Goal: Information Seeking & Learning: Learn about a topic

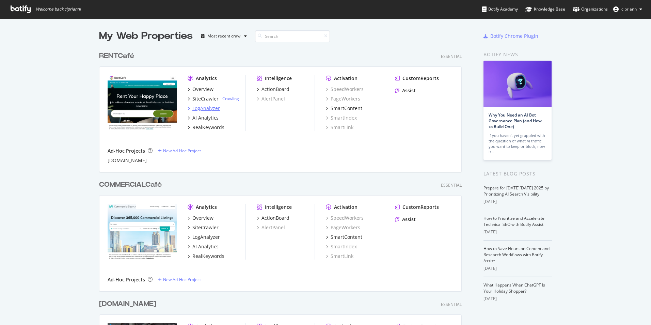
scroll to position [320, 641]
click at [201, 90] on div "Overview" at bounding box center [202, 89] width 21 height 7
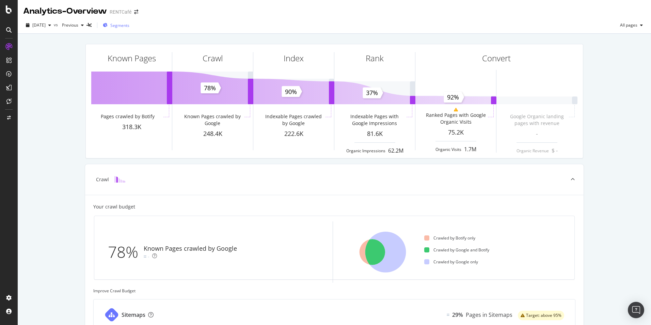
click at [129, 27] on span "Segments" at bounding box center [119, 25] width 19 height 6
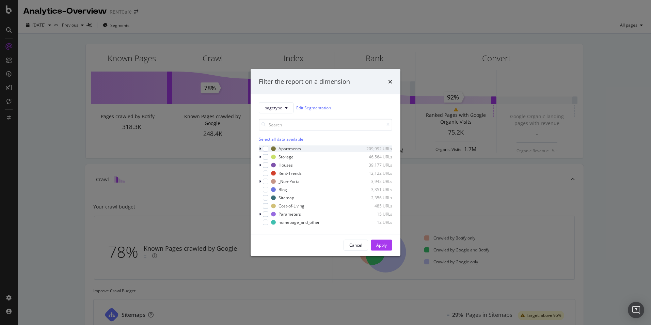
click at [261, 148] on icon "modal" at bounding box center [260, 148] width 2 height 4
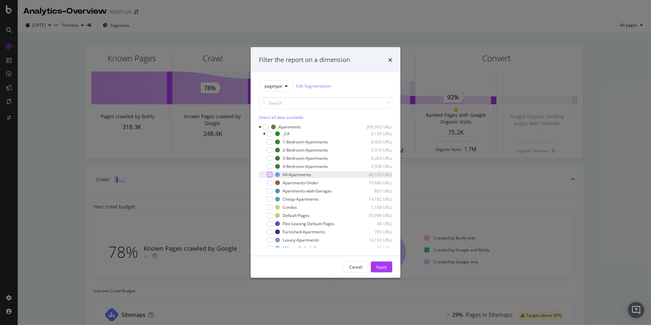
click at [270, 175] on div "modal" at bounding box center [269, 174] width 5 height 5
click at [382, 268] on div "Apply" at bounding box center [381, 267] width 11 height 6
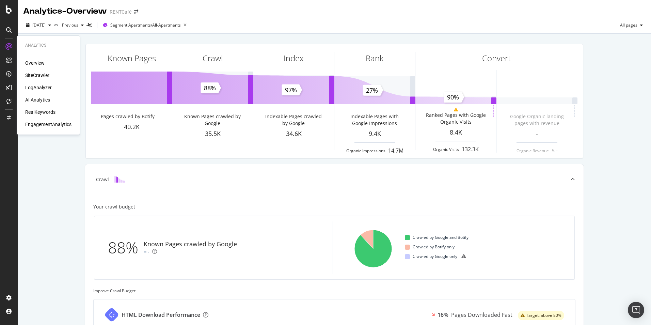
click at [37, 76] on div "SiteCrawler" at bounding box center [37, 75] width 24 height 7
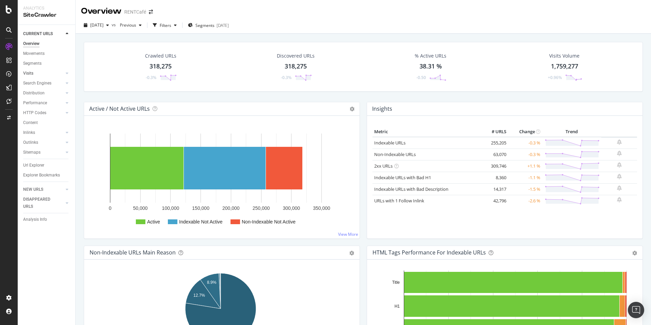
click at [63, 74] on div at bounding box center [60, 73] width 7 height 7
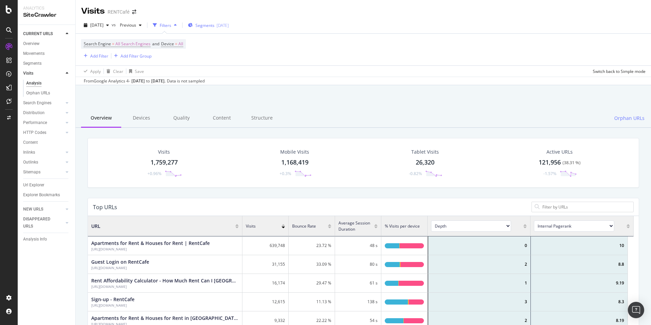
click at [229, 25] on div "[DATE]" at bounding box center [223, 25] width 12 height 6
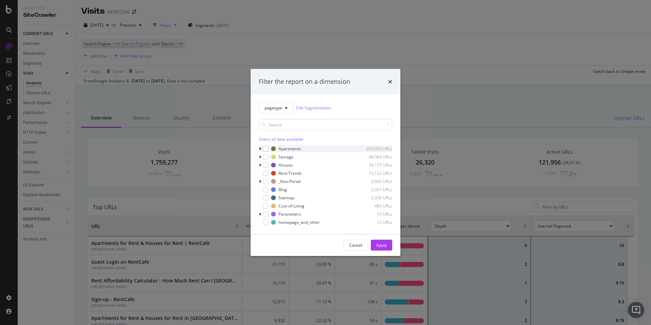
click at [260, 148] on icon "modal" at bounding box center [260, 148] width 2 height 4
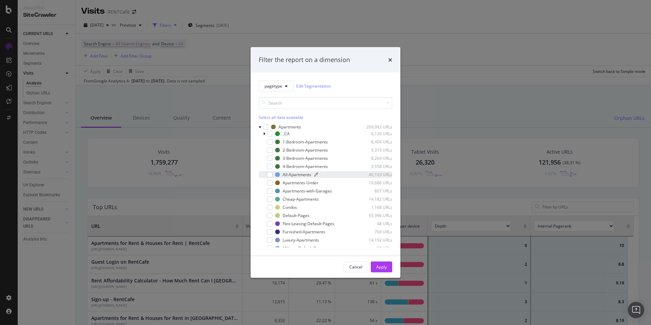
click at [292, 174] on div "All-Apartments" at bounding box center [297, 175] width 29 height 6
click at [389, 265] on button "Apply" at bounding box center [381, 266] width 21 height 11
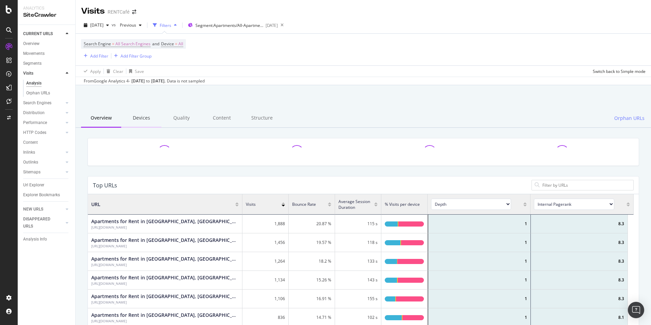
click at [138, 120] on div "Devices" at bounding box center [141, 118] width 40 height 19
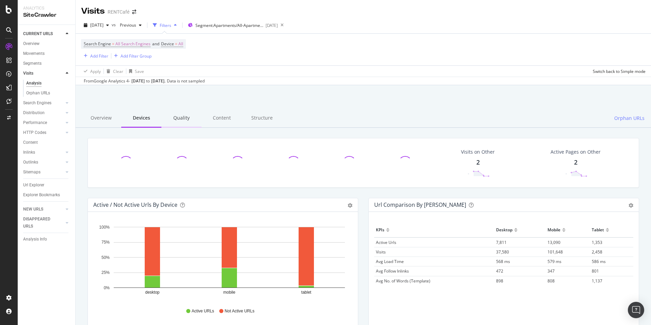
click at [179, 122] on div "Quality" at bounding box center [181, 118] width 40 height 19
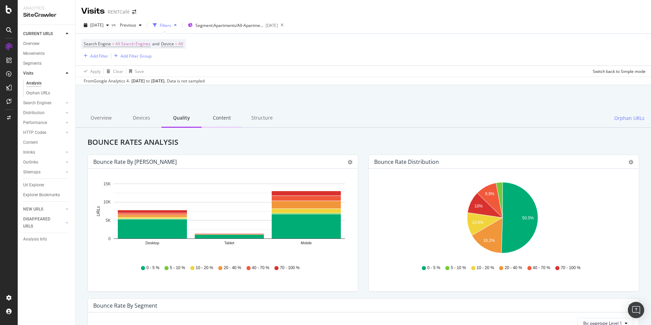
click at [218, 117] on div "Content" at bounding box center [222, 118] width 40 height 19
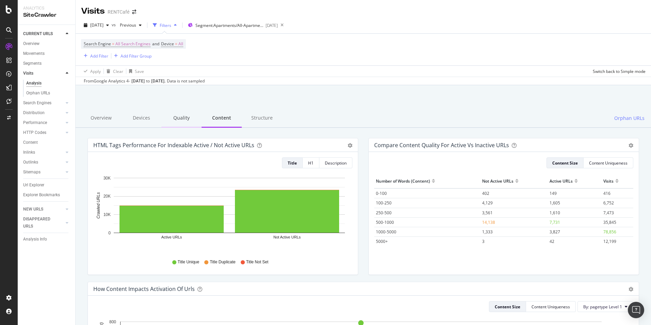
click at [180, 121] on div "Quality" at bounding box center [181, 118] width 40 height 19
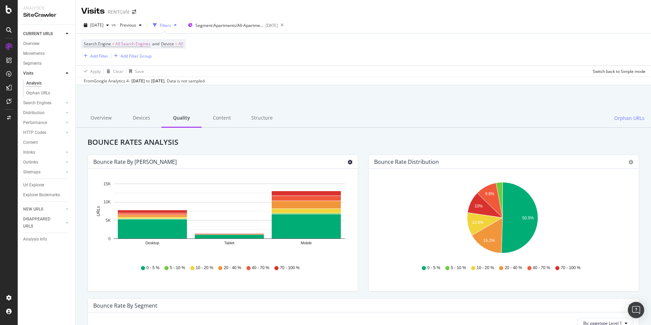
click at [348, 163] on icon "gear" at bounding box center [350, 162] width 5 height 5
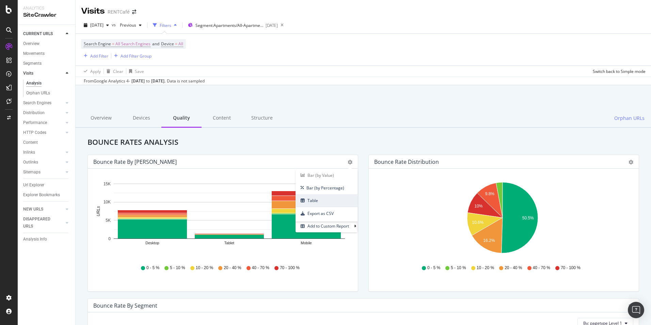
click at [322, 202] on span "Table" at bounding box center [327, 200] width 62 height 9
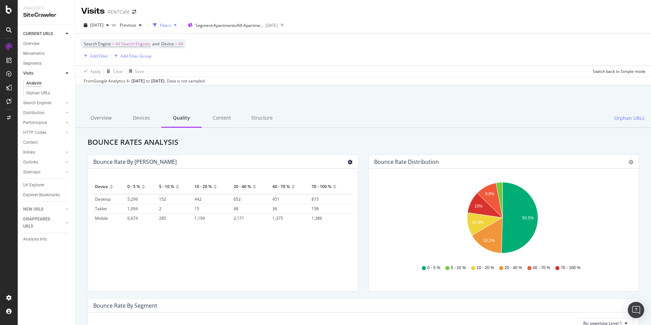
click at [348, 162] on icon "gear" at bounding box center [350, 162] width 5 height 5
click at [323, 212] on span "Export as CSV" at bounding box center [327, 213] width 62 height 9
click at [165, 141] on h2 "Bounce Rates Analysis" at bounding box center [363, 142] width 562 height 8
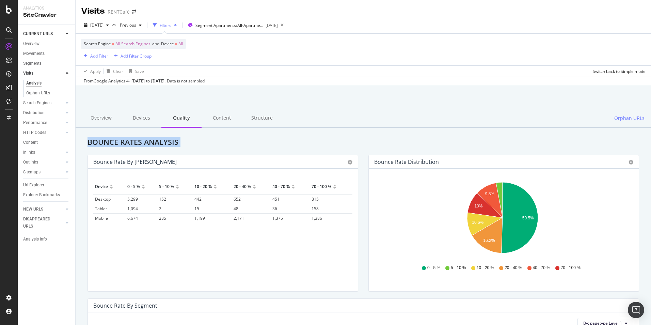
copy h2 "Bounce Rates Analysis"
click at [629, 161] on icon "gear" at bounding box center [631, 162] width 5 height 5
click at [598, 188] on span "Table" at bounding box center [607, 187] width 62 height 9
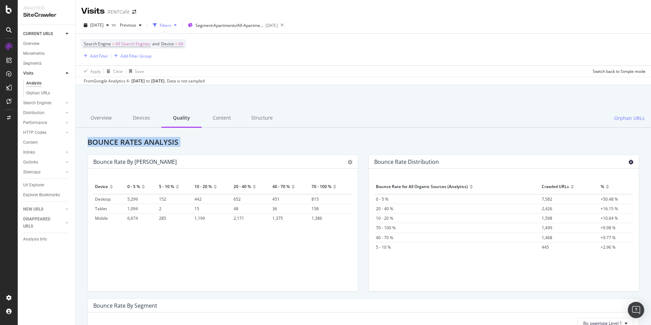
click at [629, 162] on icon "gear" at bounding box center [631, 162] width 5 height 5
click at [596, 200] on span "Export as CSV" at bounding box center [607, 200] width 62 height 9
drag, startPoint x: 461, startPoint y: 113, endPoint x: 461, endPoint y: 146, distance: 33.4
click at [461, 113] on div "Overview Devices Quality Content Structure Orphan URLs" at bounding box center [363, 118] width 575 height 19
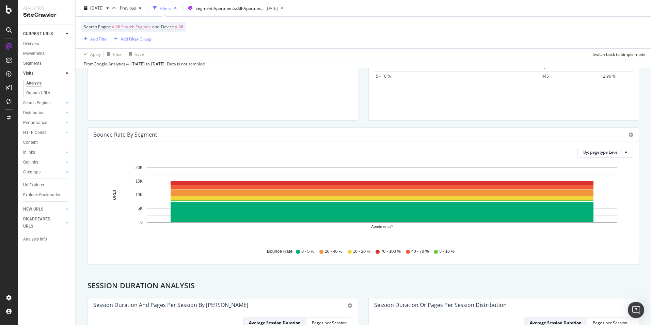
scroll to position [170, 0]
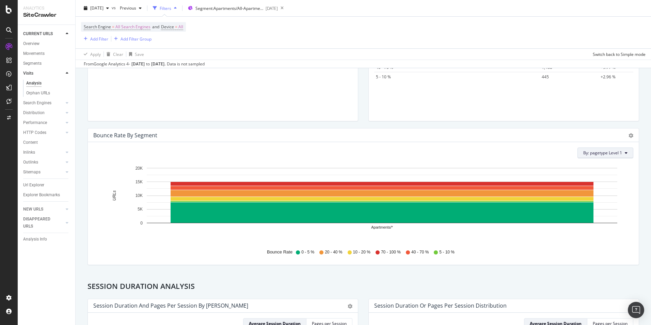
click at [617, 156] on button "By: pagetype Level 1" at bounding box center [605, 152] width 56 height 11
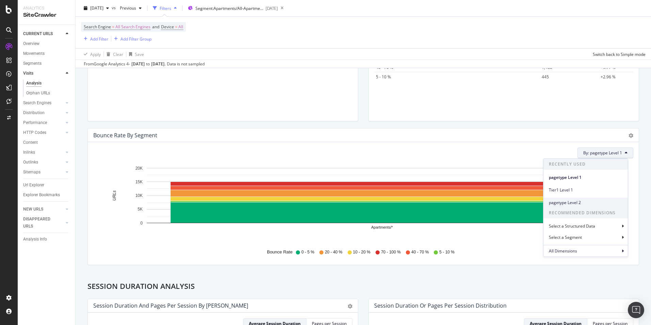
click at [575, 203] on span "pagetype Level 2" at bounding box center [586, 203] width 74 height 6
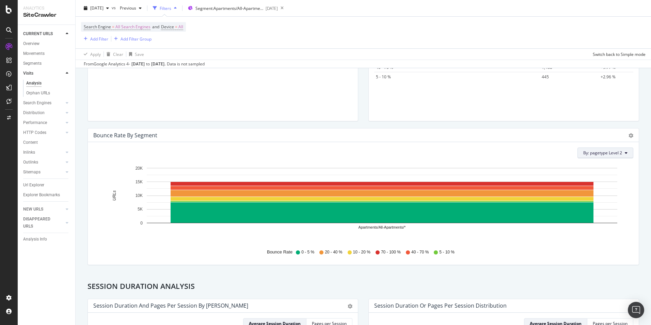
click at [618, 151] on button "By: pagetype Level 2" at bounding box center [605, 152] width 56 height 11
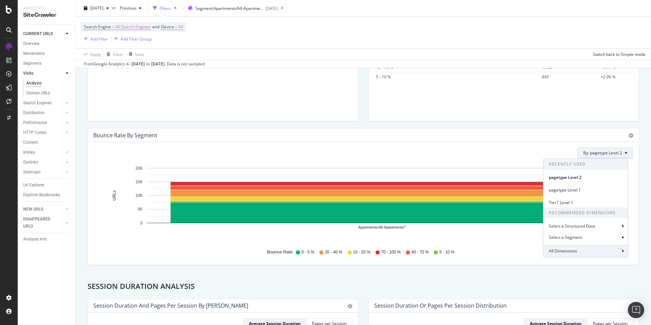
click at [591, 250] on div "All Dimensions" at bounding box center [585, 251] width 84 height 12
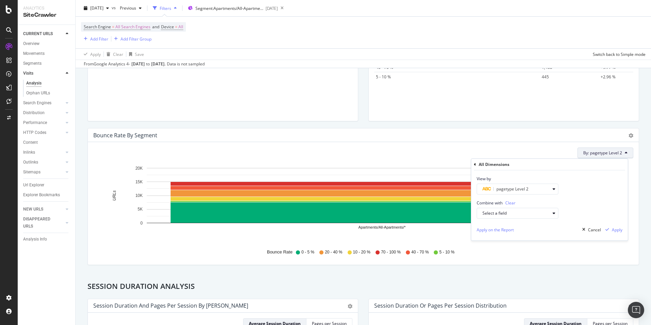
click at [589, 140] on div "Bounce Rate by Segment Chart (by Value) Chart (by Percentage) Table Export as C…" at bounding box center [363, 135] width 551 height 14
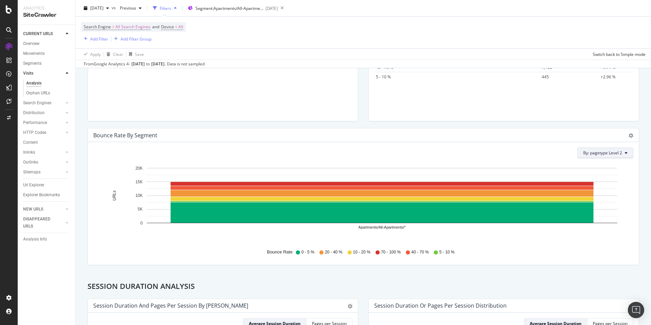
click at [614, 152] on span "By: pagetype Level 2" at bounding box center [602, 153] width 39 height 6
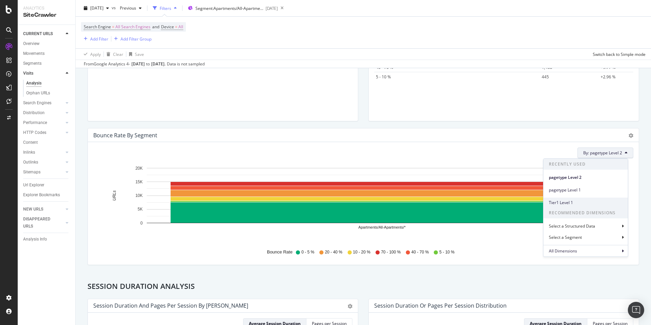
click at [576, 203] on span "Tier1 Level 1" at bounding box center [586, 203] width 74 height 6
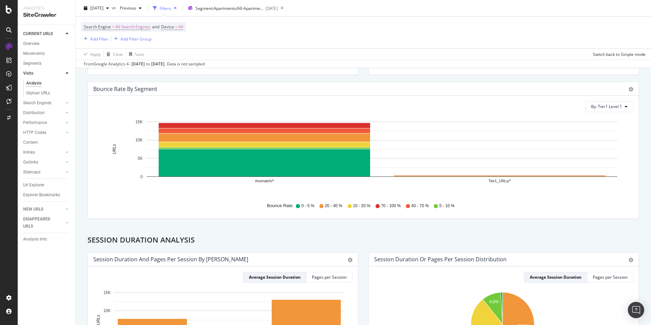
scroll to position [272, 0]
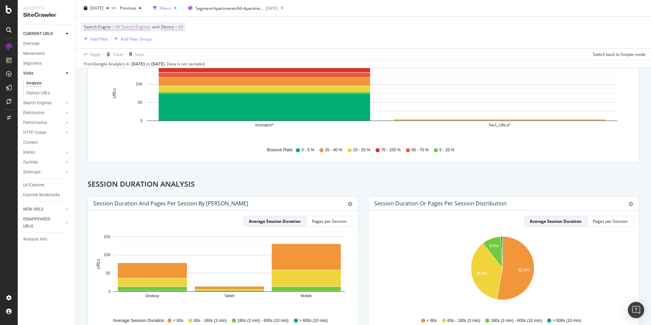
click at [168, 186] on h2 "Session Duration Analysis" at bounding box center [363, 184] width 562 height 8
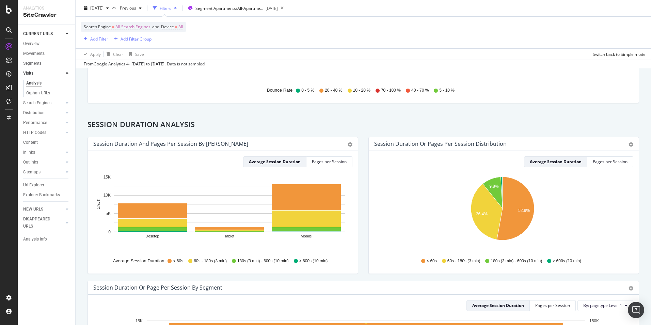
scroll to position [340, 0]
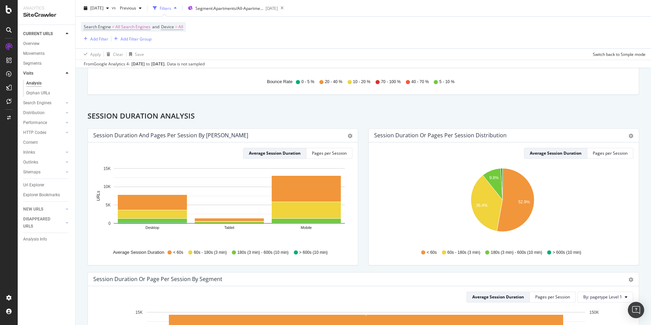
click at [138, 118] on h2 "Session Duration Analysis" at bounding box center [363, 116] width 562 height 8
copy h2 "Session Duration Analysis"
click at [348, 134] on icon "gear" at bounding box center [350, 135] width 5 height 5
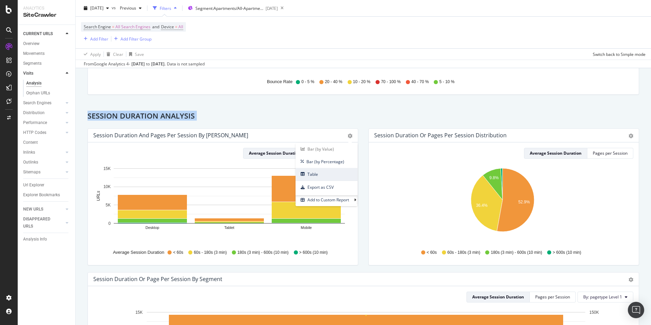
click at [316, 174] on span "Table" at bounding box center [327, 174] width 62 height 9
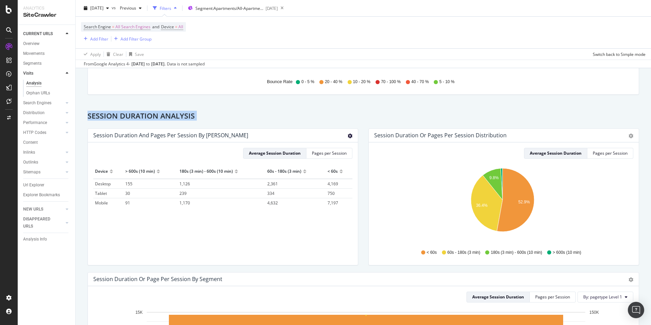
click at [348, 137] on icon "gear" at bounding box center [350, 135] width 5 height 5
click at [327, 187] on span "Export as CSV" at bounding box center [327, 187] width 62 height 9
click at [328, 153] on div "Pages per Session" at bounding box center [329, 153] width 35 height 6
click at [349, 136] on icon "gear" at bounding box center [350, 135] width 5 height 5
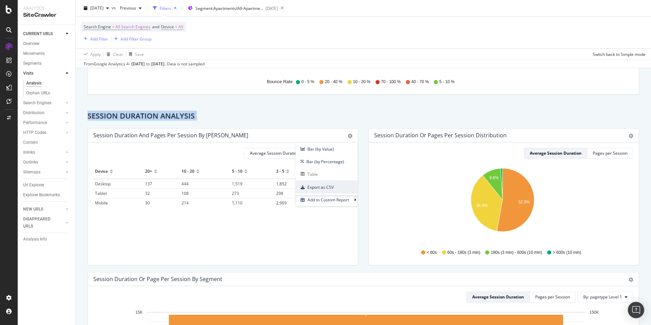
click at [321, 188] on span "Export as CSV" at bounding box center [327, 187] width 62 height 9
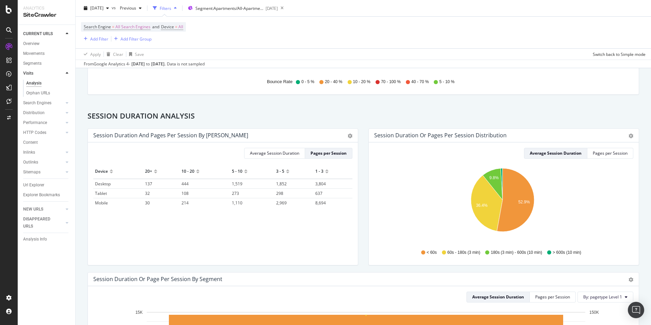
drag, startPoint x: 97, startPoint y: 163, endPoint x: 330, endPoint y: 209, distance: 237.7
click at [330, 209] on div "Average Session Duration Pages per Session Hold CTRL while clicking to filter t…" at bounding box center [223, 203] width 270 height 123
click at [114, 148] on div "Average Session Duration Pages per Session" at bounding box center [222, 153] width 259 height 11
click at [151, 133] on div "Session Duration and Pages per Session by [PERSON_NAME]" at bounding box center [170, 135] width 155 height 7
drag, startPoint x: 151, startPoint y: 133, endPoint x: 150, endPoint y: 140, distance: 6.2
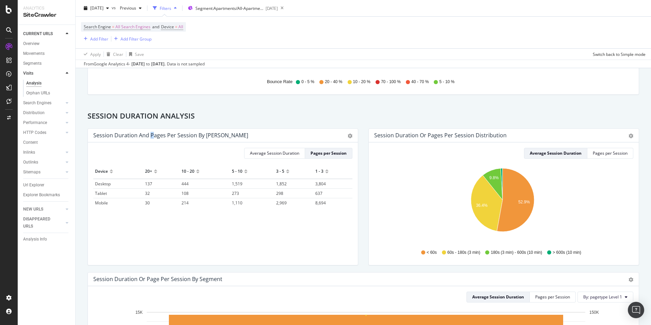
click at [150, 134] on div "Session Duration and Pages per Session by [PERSON_NAME]" at bounding box center [170, 135] width 155 height 7
drag, startPoint x: 149, startPoint y: 133, endPoint x: 230, endPoint y: 134, distance: 80.4
click at [230, 134] on div "Session Duration and Pages per Session by [PERSON_NAME]" at bounding box center [215, 135] width 244 height 7
copy div "Pages per Session by [PERSON_NAME]"
click at [137, 139] on div "Session Duration and Pages per Session by [PERSON_NAME]" at bounding box center [170, 135] width 155 height 7
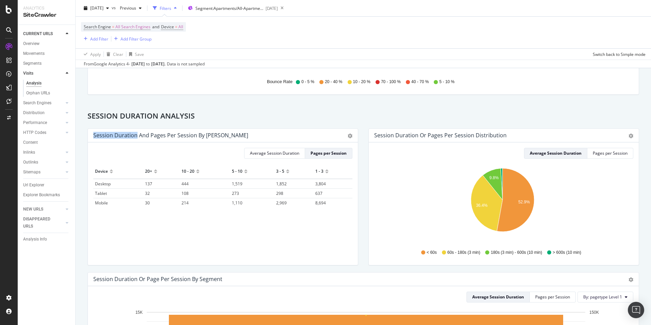
drag, startPoint x: 135, startPoint y: 135, endPoint x: 87, endPoint y: 135, distance: 48.0
click at [87, 135] on div "Session Duration and Pages per Session by Device Bar (by Value) Bar (by Percent…" at bounding box center [222, 200] width 281 height 144
copy div "Session Duration"
click at [282, 153] on div "Average Session Duration" at bounding box center [274, 153] width 49 height 6
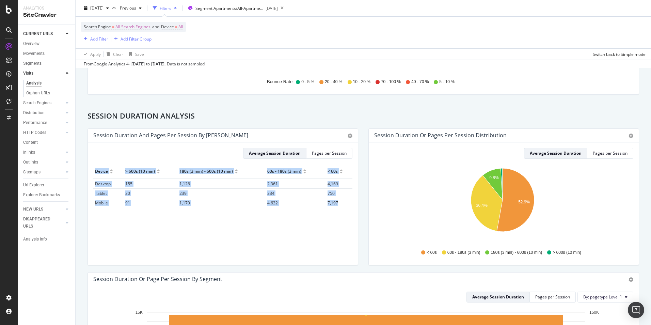
drag, startPoint x: 94, startPoint y: 171, endPoint x: 337, endPoint y: 206, distance: 245.6
click at [337, 206] on table "Device > 600s (10 min) 180s (3 min) - 600s (10 min) 60s - 180s (3 min) < 60s De…" at bounding box center [222, 185] width 259 height 43
copy table "Device > 600s (10 min) 180s (3 min) - 600s (10 min) 60s - 180s (3 min) < 60s De…"
click at [630, 137] on div "Session Duration or Pages per Session Distribution Pie Table Export as CSV Add …" at bounding box center [504, 136] width 270 height 14
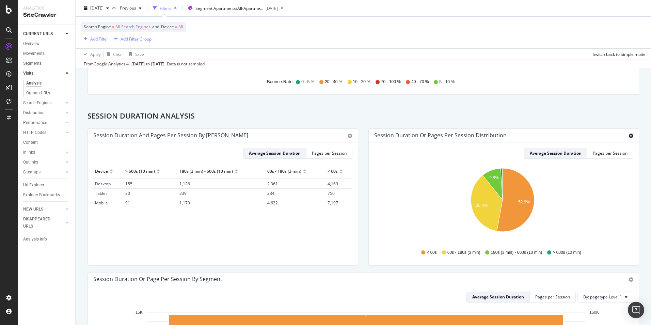
click at [629, 136] on icon "gear" at bounding box center [631, 135] width 5 height 5
click at [598, 160] on span "Table" at bounding box center [607, 161] width 62 height 9
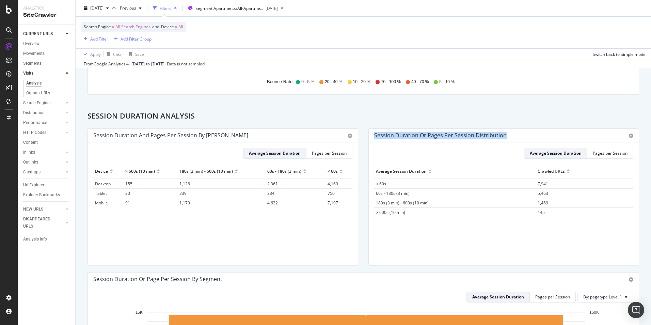
drag, startPoint x: 508, startPoint y: 134, endPoint x: 367, endPoint y: 138, distance: 140.3
click at [369, 138] on div "Session Duration or Pages per Session Distribution Pie Table Export as CSV Add …" at bounding box center [504, 136] width 270 height 14
copy div "Session Duration or Pages per Session Distribution"
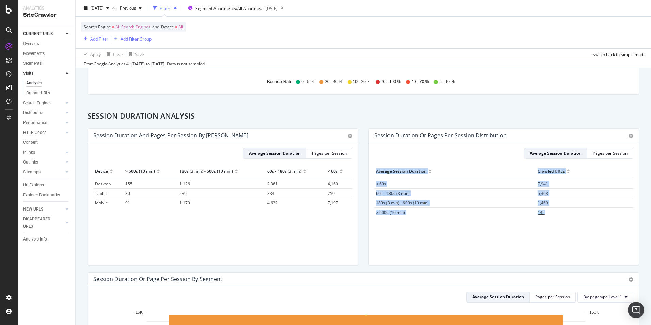
drag, startPoint x: 372, startPoint y: 170, endPoint x: 586, endPoint y: 212, distance: 218.7
click at [586, 212] on table "Average Session Duration Crawled URLs < 60s 7,941 60s - 180s (3 min) 5,463 180s…" at bounding box center [503, 190] width 259 height 53
copy table "Average Session Duration Crawled URLs < 60s 7,941 60s - 180s (3 min) 5,463 180s…"
drag, startPoint x: 598, startPoint y: 211, endPoint x: 617, endPoint y: 156, distance: 58.7
click at [598, 211] on td "145" at bounding box center [584, 213] width 97 height 10
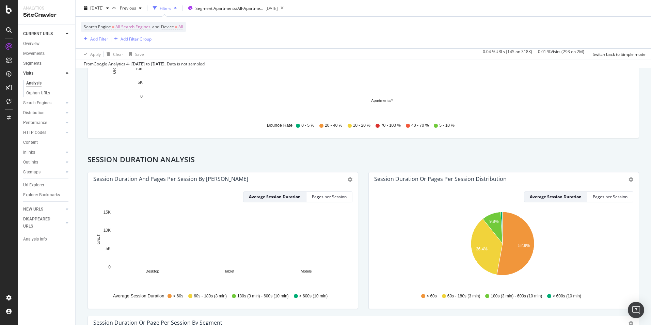
scroll to position [375, 0]
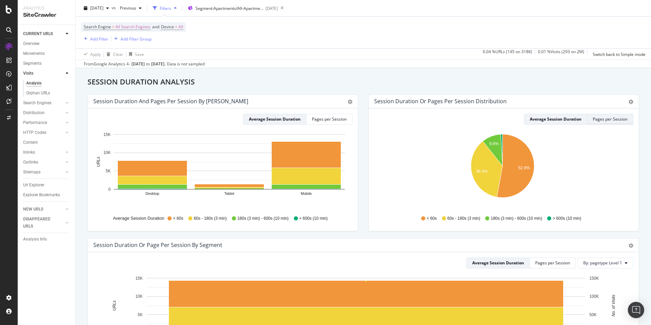
click at [614, 123] on div "Pages per Session" at bounding box center [610, 119] width 35 height 10
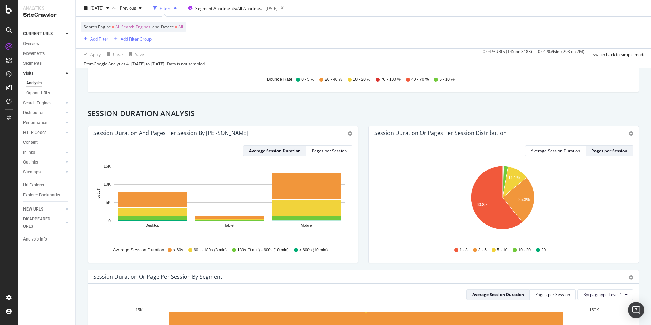
scroll to position [285, 0]
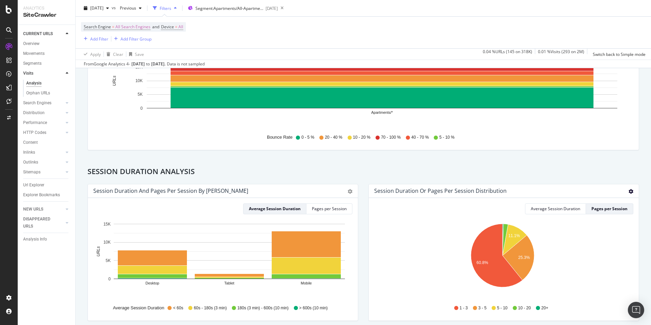
click at [629, 193] on icon "gear" at bounding box center [631, 191] width 5 height 5
click at [593, 218] on span "Table" at bounding box center [607, 216] width 62 height 9
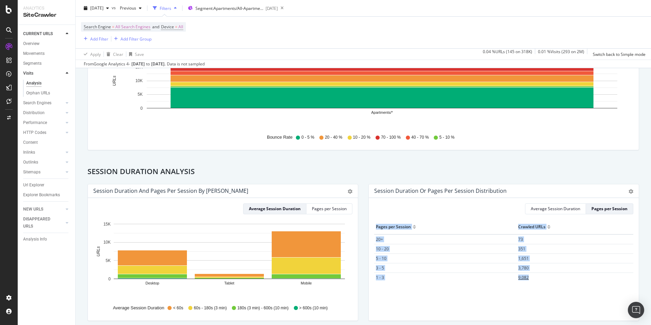
drag, startPoint x: 396, startPoint y: 227, endPoint x: 607, endPoint y: 279, distance: 216.9
click at [607, 279] on table "Pages per Session Crawled URLs 20+ 73 10 - 20 351 5 - 10 1,651 3 - 5 3,780 1 - …" at bounding box center [503, 251] width 259 height 63
copy table "Pages per Session Crawled URLs 20+ 73 10 - 20 351 5 - 10 1,651 3 - 5 3,780 1 - …"
click at [402, 301] on div "Pages per Session Crawled URLs 20+ 73 10 - 20 351 5 - 10 1,651 3 - 5 3,780 1 - …" at bounding box center [503, 262] width 259 height 84
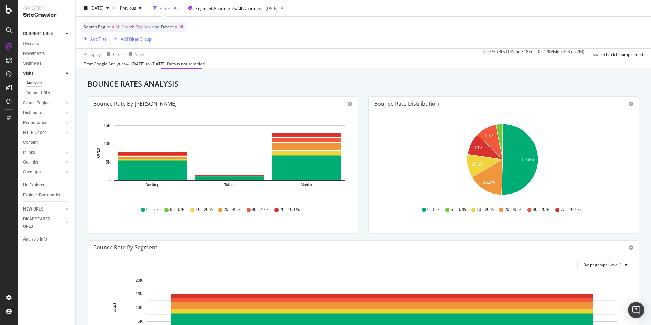
scroll to position [0, 0]
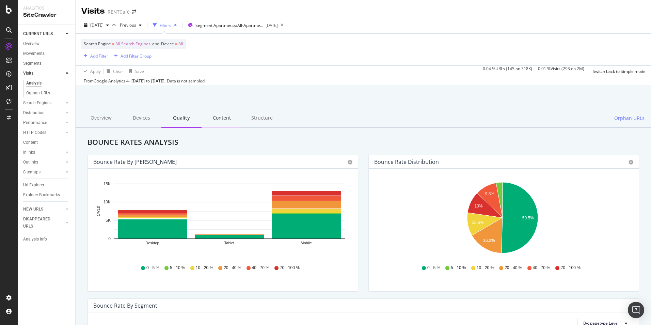
drag, startPoint x: 150, startPoint y: 119, endPoint x: 221, endPoint y: 118, distance: 70.8
click at [150, 119] on div "Devices" at bounding box center [141, 118] width 40 height 19
click at [220, 118] on div "Content" at bounding box center [222, 118] width 40 height 19
click at [221, 118] on div "Content" at bounding box center [222, 118] width 40 height 19
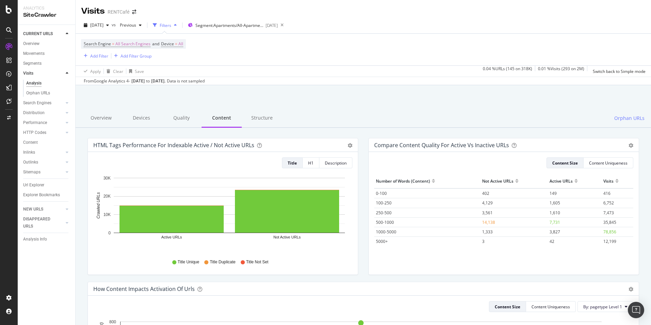
click at [61, 123] on div at bounding box center [60, 122] width 7 height 7
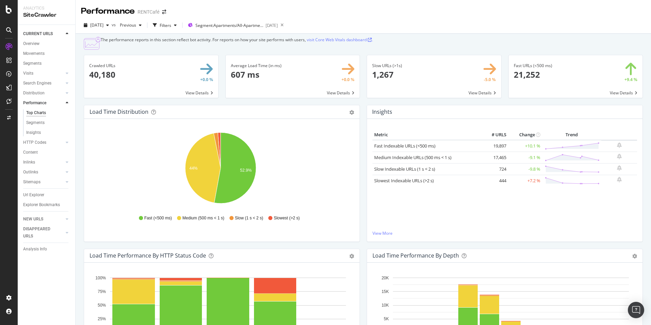
drag, startPoint x: 37, startPoint y: 83, endPoint x: 110, endPoint y: 115, distance: 79.6
click at [37, 83] on div "Search Engines" at bounding box center [37, 83] width 28 height 7
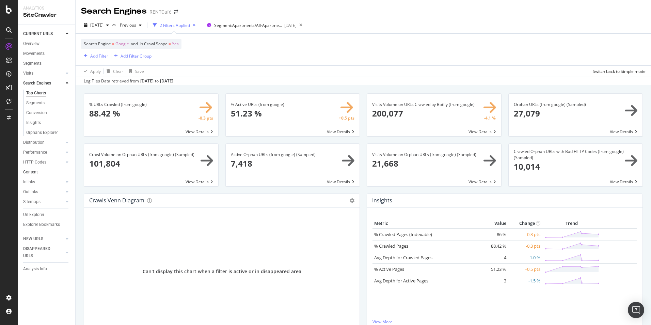
click at [40, 153] on div "Performance" at bounding box center [35, 152] width 24 height 7
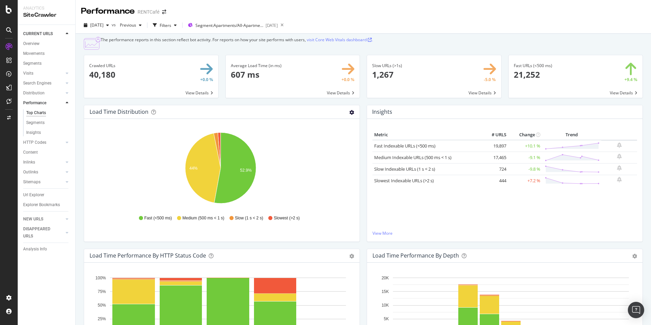
click at [349, 115] on icon "gear" at bounding box center [351, 112] width 5 height 5
click at [327, 143] on span "Table" at bounding box center [328, 137] width 62 height 9
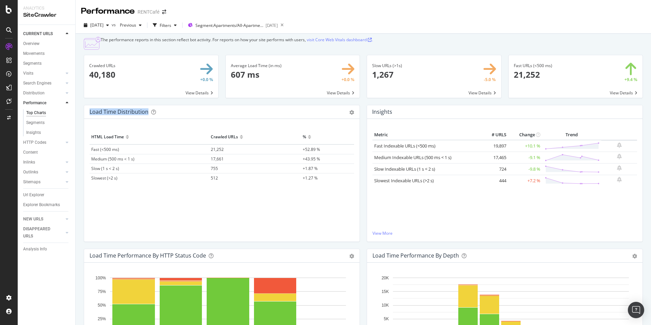
drag, startPoint x: 89, startPoint y: 120, endPoint x: 148, endPoint y: 119, distance: 58.9
click at [148, 119] on div "Load Time Distribution Pie Table Export as CSV Add to Custom Report" at bounding box center [221, 112] width 275 height 14
copy div "Load Time Distribution"
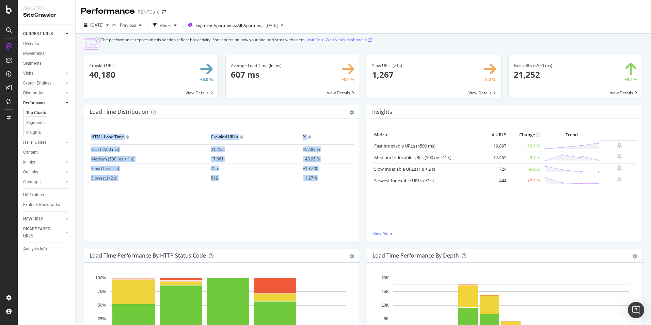
drag, startPoint x: 91, startPoint y: 144, endPoint x: 335, endPoint y: 189, distance: 247.8
click at [335, 183] on table "HTML Load Time Crawled URLs % Fast (<500 ms) 21,252 +52.89 % Medium (500 ms < 1…" at bounding box center [222, 156] width 265 height 53
copy table "HTML Load Time Crawled URLs % Fast (<500 ms) 21,252 +52.89 % Medium (500 ms < 1…"
drag, startPoint x: 44, startPoint y: 84, endPoint x: 51, endPoint y: 116, distance: 33.5
click at [44, 84] on div "Search Engines" at bounding box center [37, 83] width 28 height 7
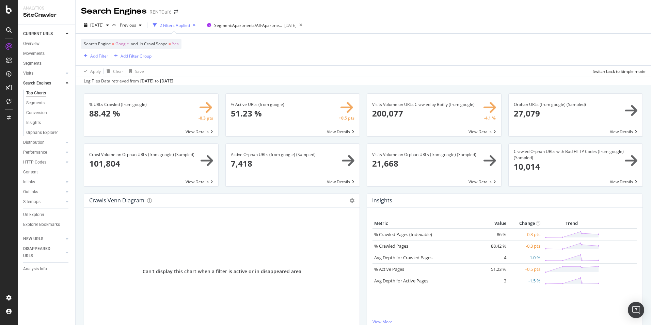
click at [38, 45] on div "Overview" at bounding box center [31, 43] width 16 height 7
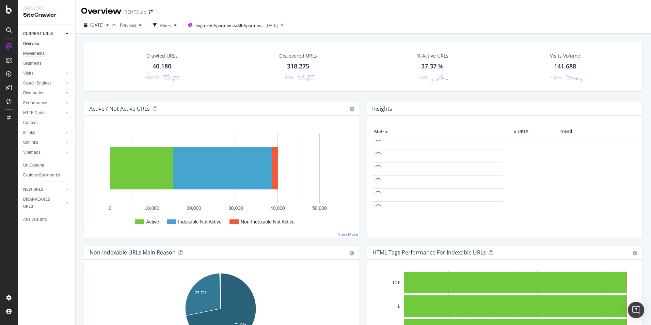
click at [36, 51] on div "Movements" at bounding box center [33, 53] width 21 height 7
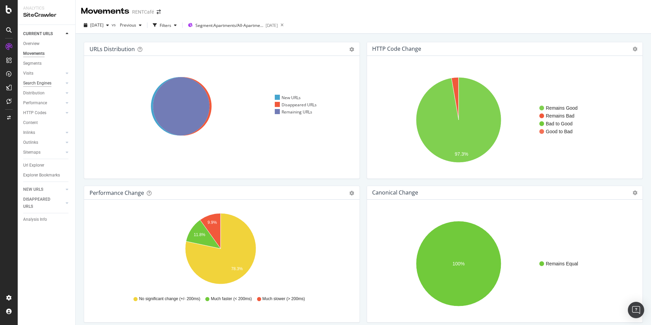
click at [44, 80] on div "Search Engines" at bounding box center [37, 83] width 28 height 7
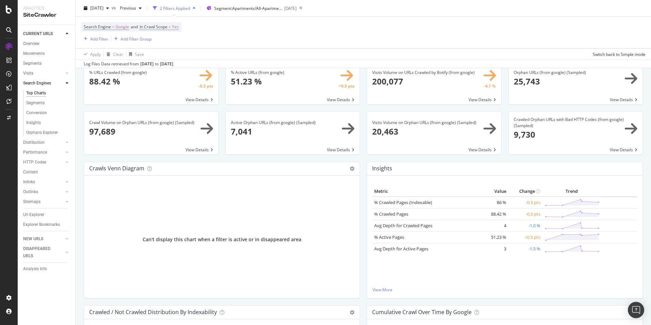
scroll to position [136, 0]
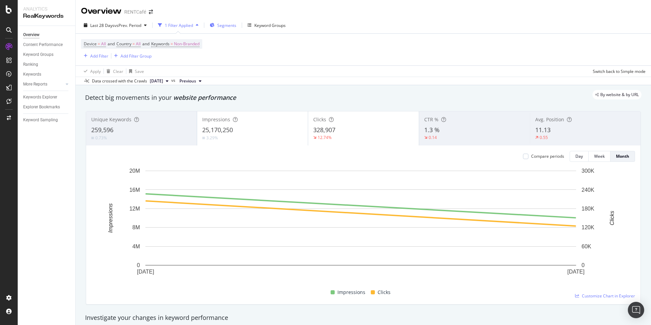
click at [224, 27] on span "Segments" at bounding box center [226, 25] width 19 height 6
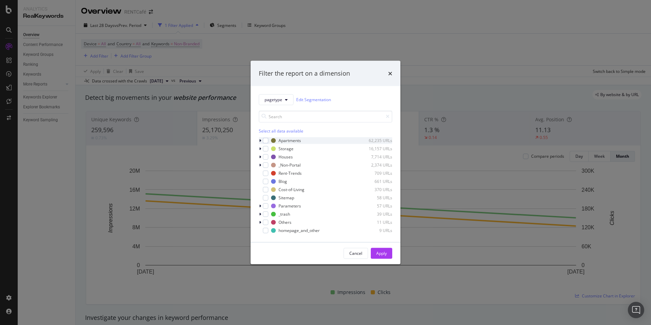
click at [262, 140] on div "modal" at bounding box center [261, 140] width 4 height 7
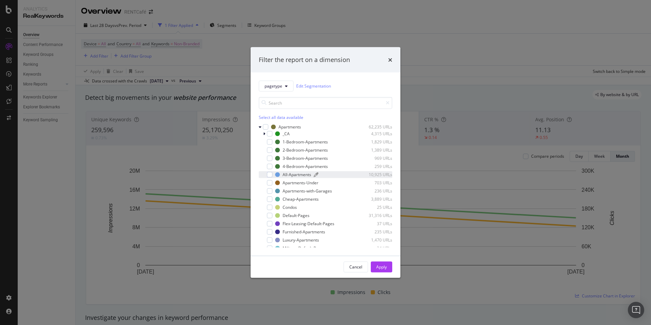
click at [291, 177] on div "All-Apartments" at bounding box center [297, 175] width 29 height 6
click at [383, 267] on div "Apply" at bounding box center [381, 267] width 11 height 6
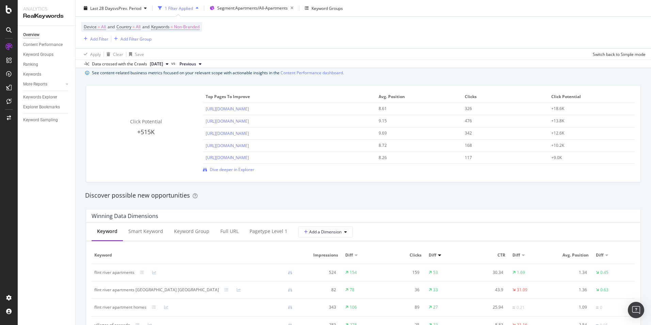
scroll to position [477, 0]
